Goal: Transaction & Acquisition: Purchase product/service

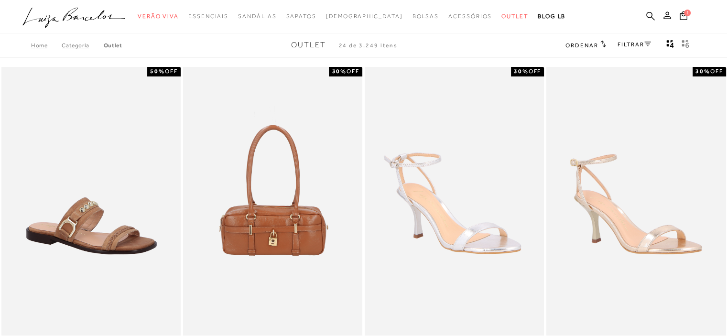
click at [589, 45] on span "Ordenar" at bounding box center [581, 45] width 32 height 7
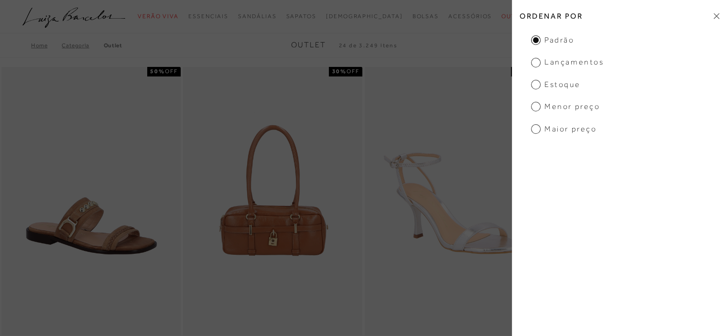
click at [535, 107] on span "Menor preço" at bounding box center [565, 106] width 69 height 11
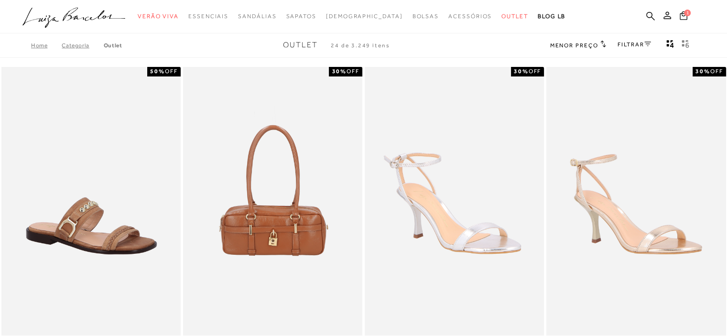
click at [645, 42] on icon at bounding box center [647, 44] width 7 height 5
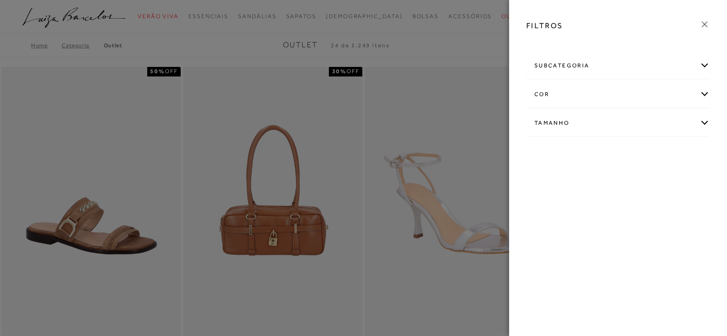
click at [705, 95] on div "cor" at bounding box center [617, 94] width 182 height 25
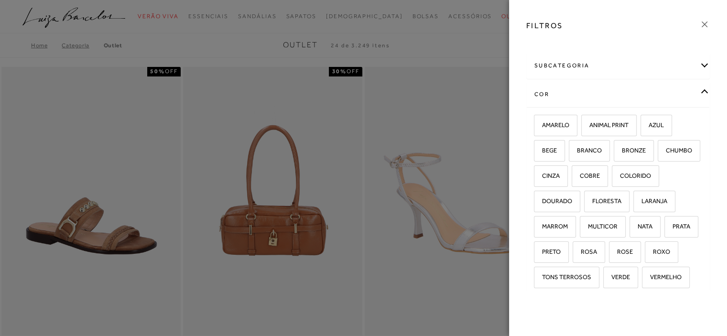
click at [705, 95] on div "subcategoria [GEOGRAPHIC_DATA] Modelo Preço" at bounding box center [617, 170] width 199 height 240
click at [695, 91] on div "cor" at bounding box center [617, 94] width 182 height 25
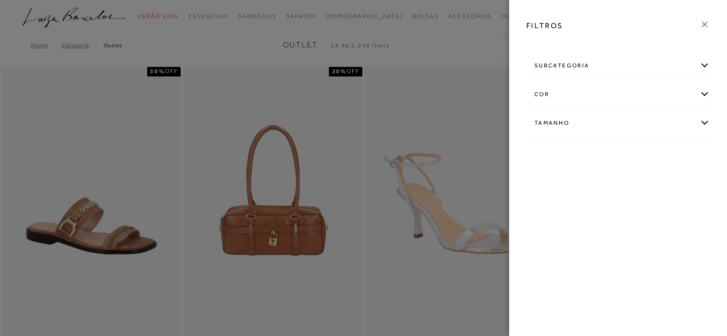
click at [695, 91] on div "cor" at bounding box center [617, 94] width 182 height 25
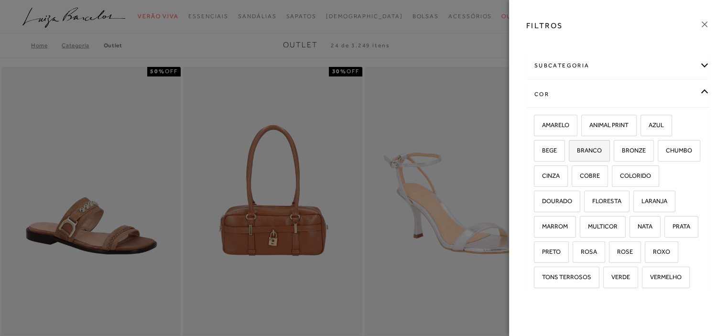
click at [588, 150] on span "BRANCO" at bounding box center [585, 150] width 32 height 7
click at [577, 150] on input "BRANCO" at bounding box center [572, 152] width 10 height 10
checkbox input "true"
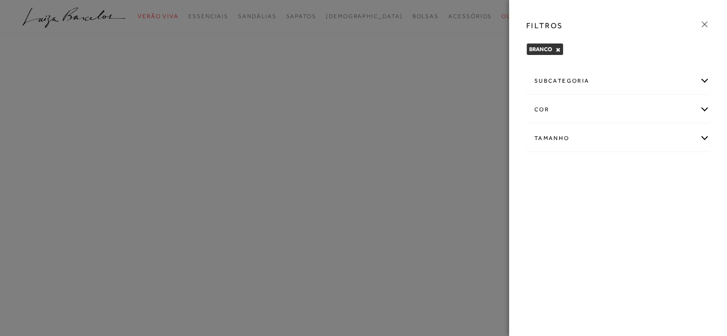
click at [703, 110] on div "cor" at bounding box center [617, 109] width 182 height 25
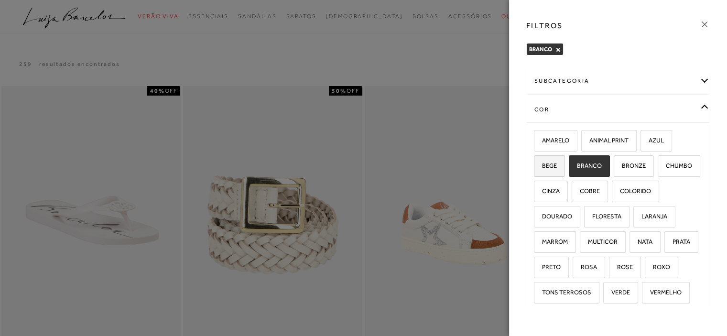
click at [564, 164] on label "BEGE" at bounding box center [549, 166] width 30 height 21
click at [542, 164] on input "BEGE" at bounding box center [537, 167] width 10 height 10
checkbox input "true"
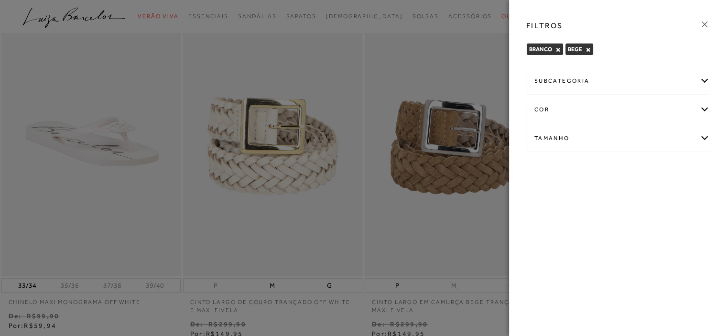
scroll to position [96, 0]
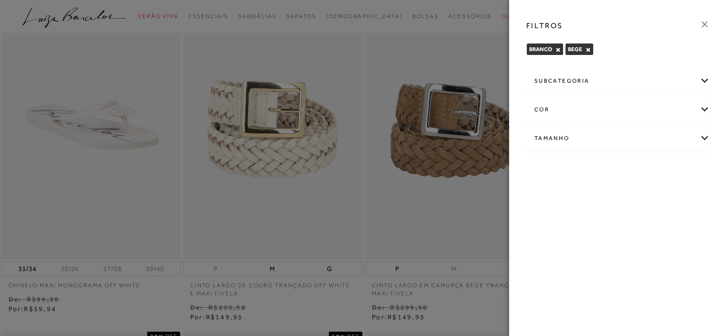
click at [700, 107] on div "cor" at bounding box center [617, 109] width 182 height 25
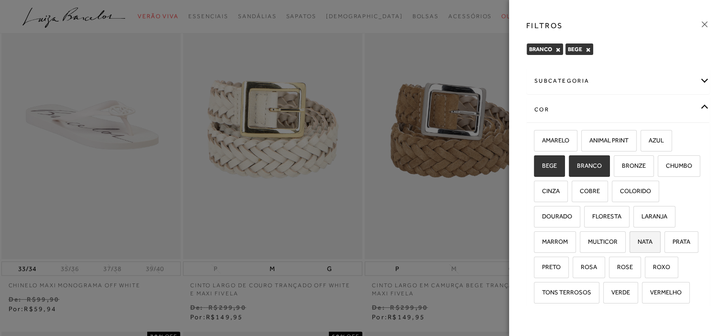
click at [630, 245] on span "NATA" at bounding box center [641, 241] width 22 height 7
click at [628, 248] on input "NATA" at bounding box center [633, 243] width 10 height 10
checkbox input "true"
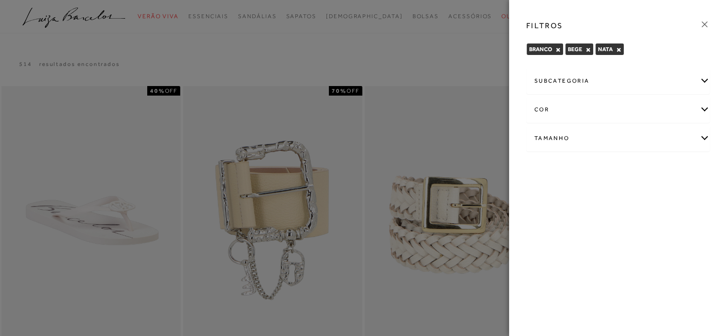
click at [702, 138] on div "Tamanho" at bounding box center [617, 138] width 182 height 25
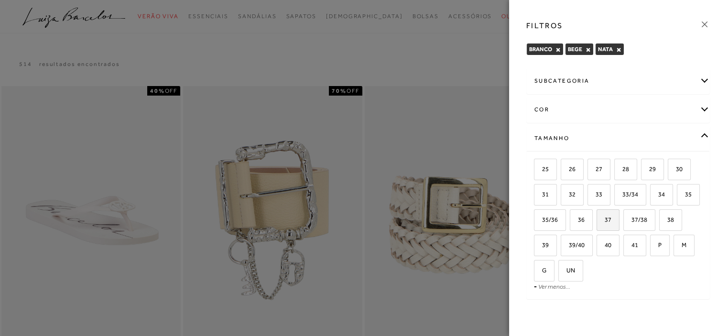
click at [611, 217] on span "37" at bounding box center [604, 219] width 14 height 7
click at [604, 217] on input "37" at bounding box center [600, 221] width 10 height 10
checkbox input "true"
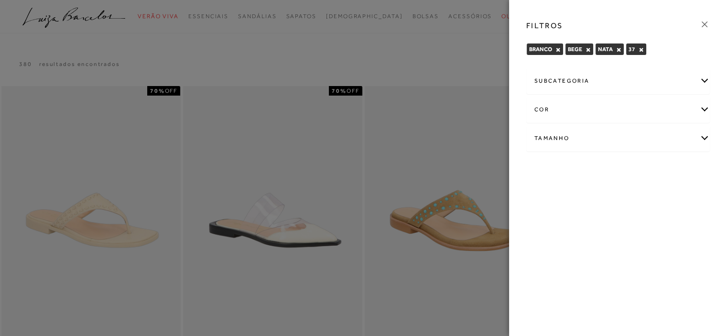
click at [475, 124] on div at bounding box center [363, 168] width 727 height 336
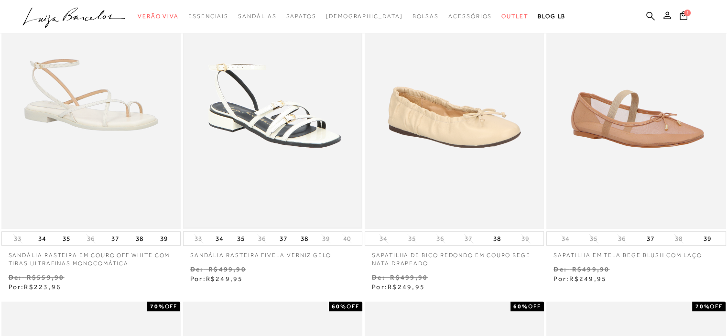
scroll to position [478, 0]
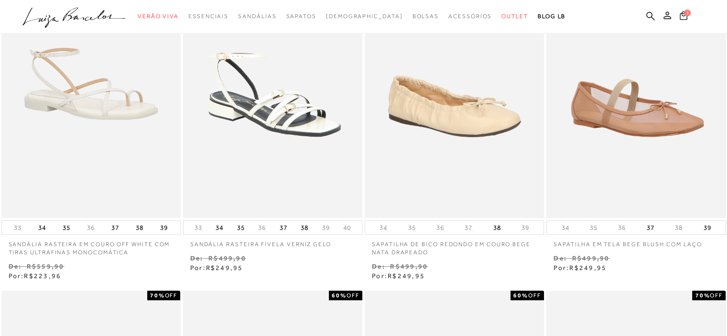
click at [282, 144] on img at bounding box center [272, 84] width 177 height 266
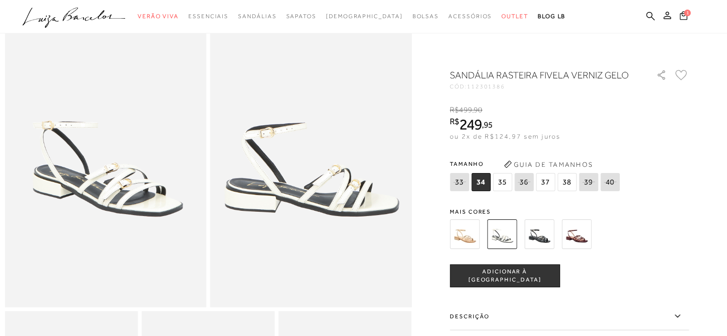
scroll to position [48, 0]
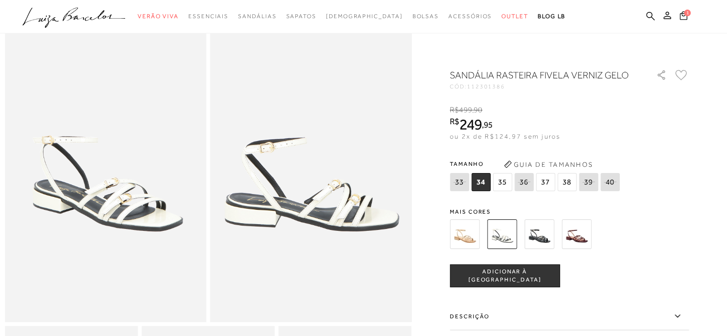
click at [462, 235] on img at bounding box center [464, 234] width 30 height 30
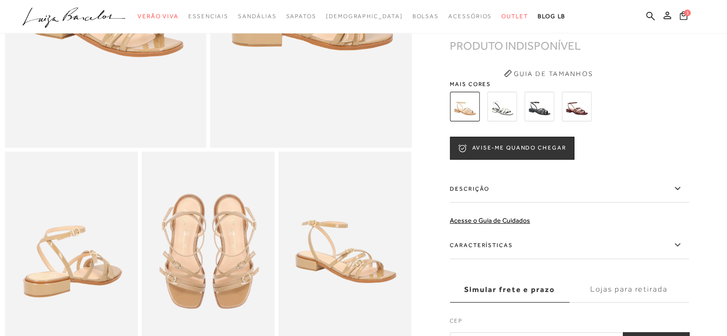
scroll to position [239, 0]
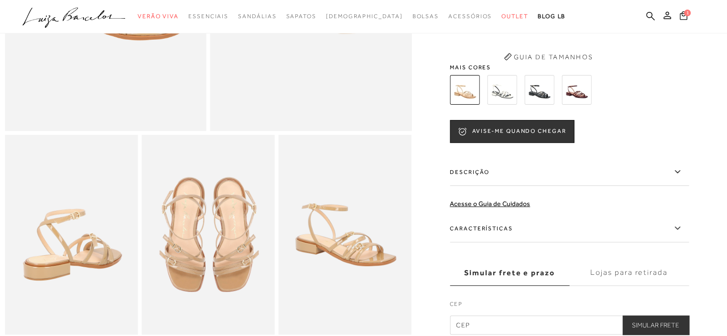
click at [683, 234] on icon at bounding box center [676, 228] width 11 height 12
click at [0, 0] on input "Características" at bounding box center [0, 0] width 0 height 0
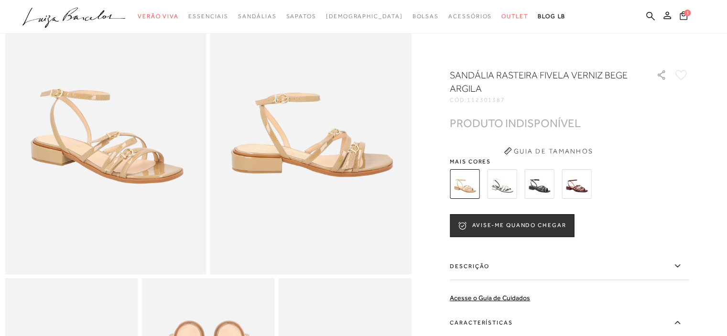
click at [509, 183] on img at bounding box center [502, 184] width 30 height 30
